Goal: Transaction & Acquisition: Purchase product/service

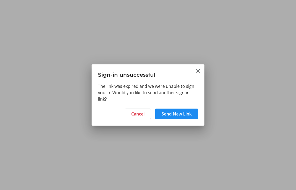
click at [197, 69] on mat-icon "Close" at bounding box center [198, 71] width 6 height 6
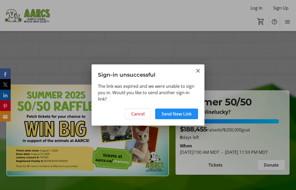
click at [195, 74] on button "Close" at bounding box center [198, 71] width 6 height 6
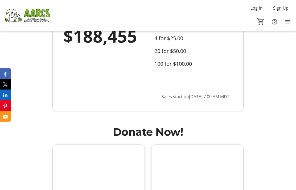
scroll to position [473, 0]
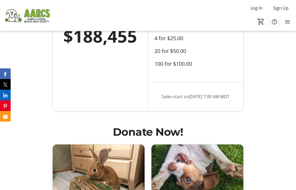
click at [235, 111] on div "Sales start on [DATE] 7:00 AM MDT" at bounding box center [195, 96] width 95 height 29
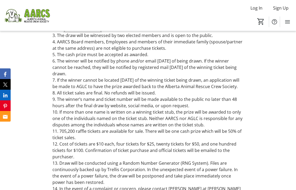
scroll to position [909, 0]
